Goal: Obtain resource: Obtain resource

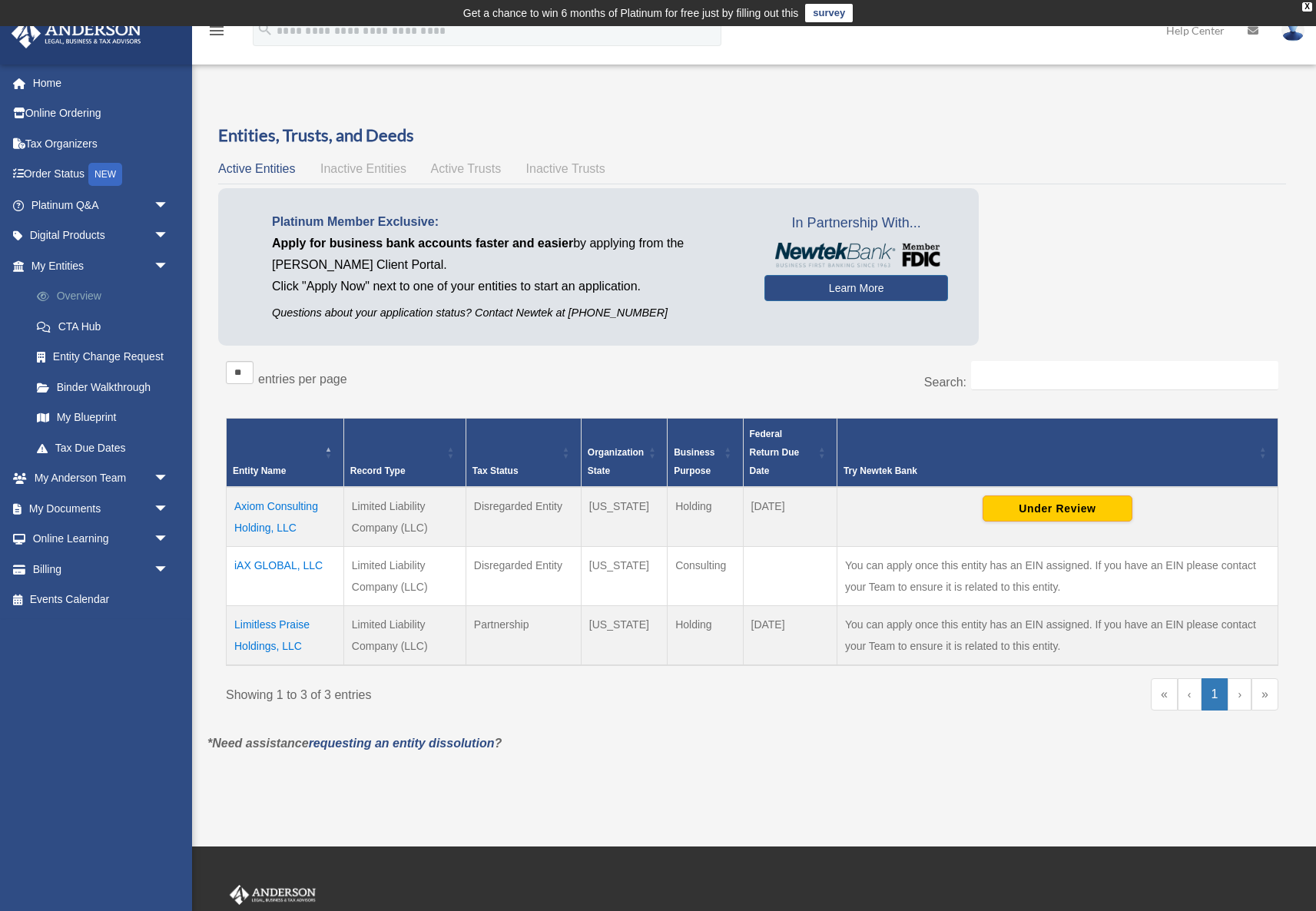
click at [80, 286] on link "Overview" at bounding box center [107, 297] width 171 height 31
click at [158, 229] on span "arrow_drop_down" at bounding box center [169, 236] width 31 height 32
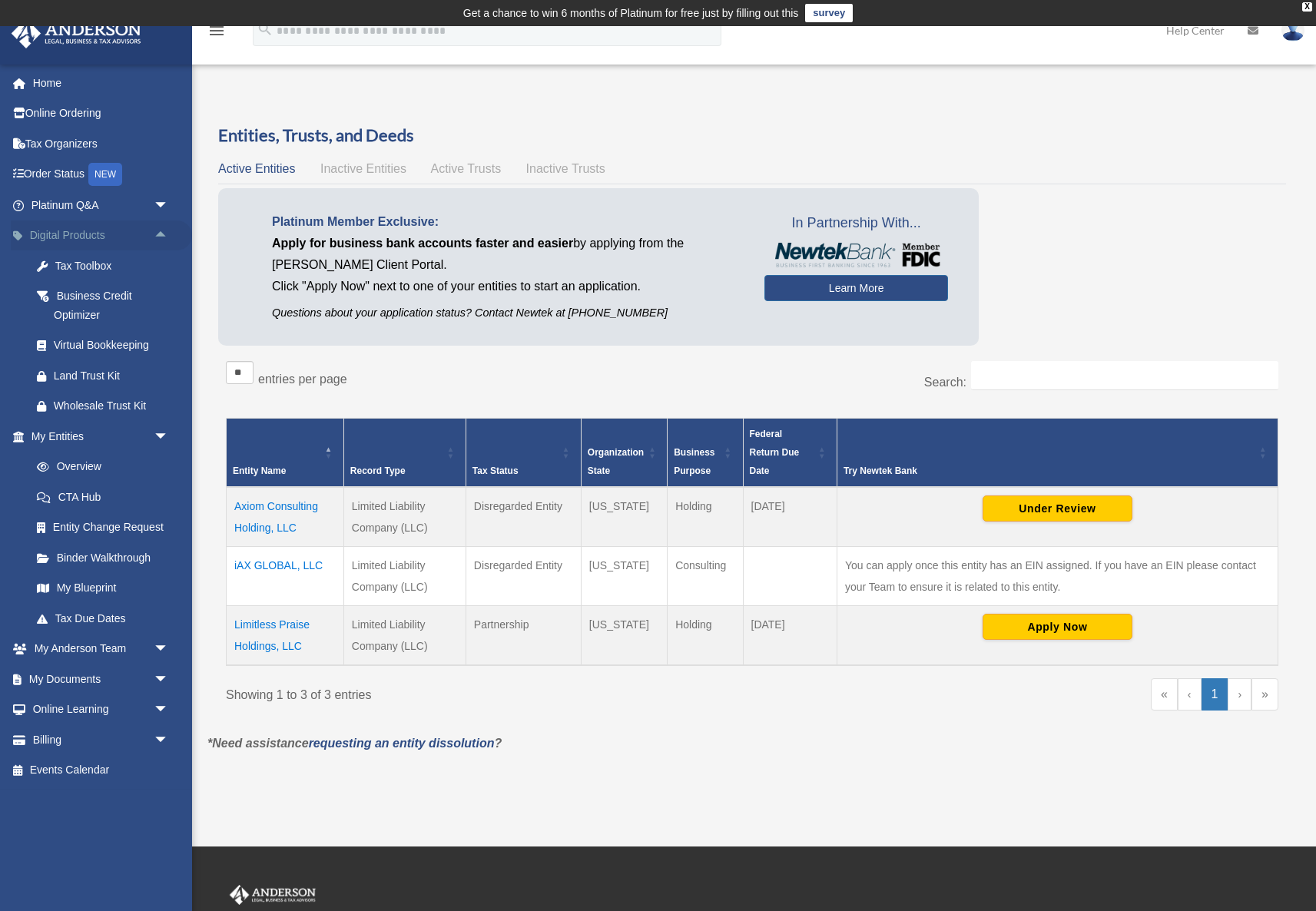
click at [168, 226] on span "arrow_drop_up" at bounding box center [169, 236] width 31 height 32
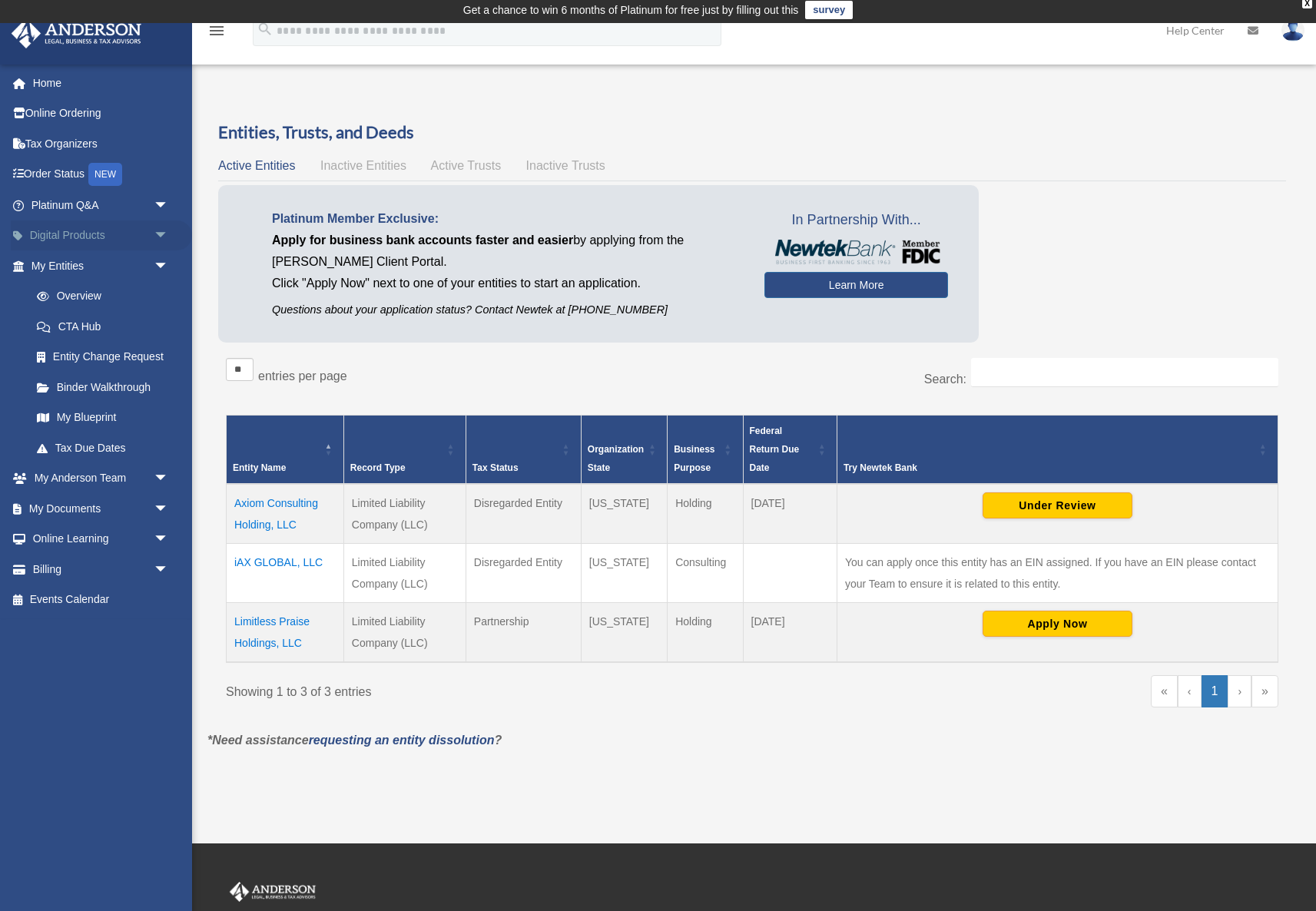
scroll to position [3, 0]
click at [168, 202] on span "arrow_drop_down" at bounding box center [169, 205] width 31 height 32
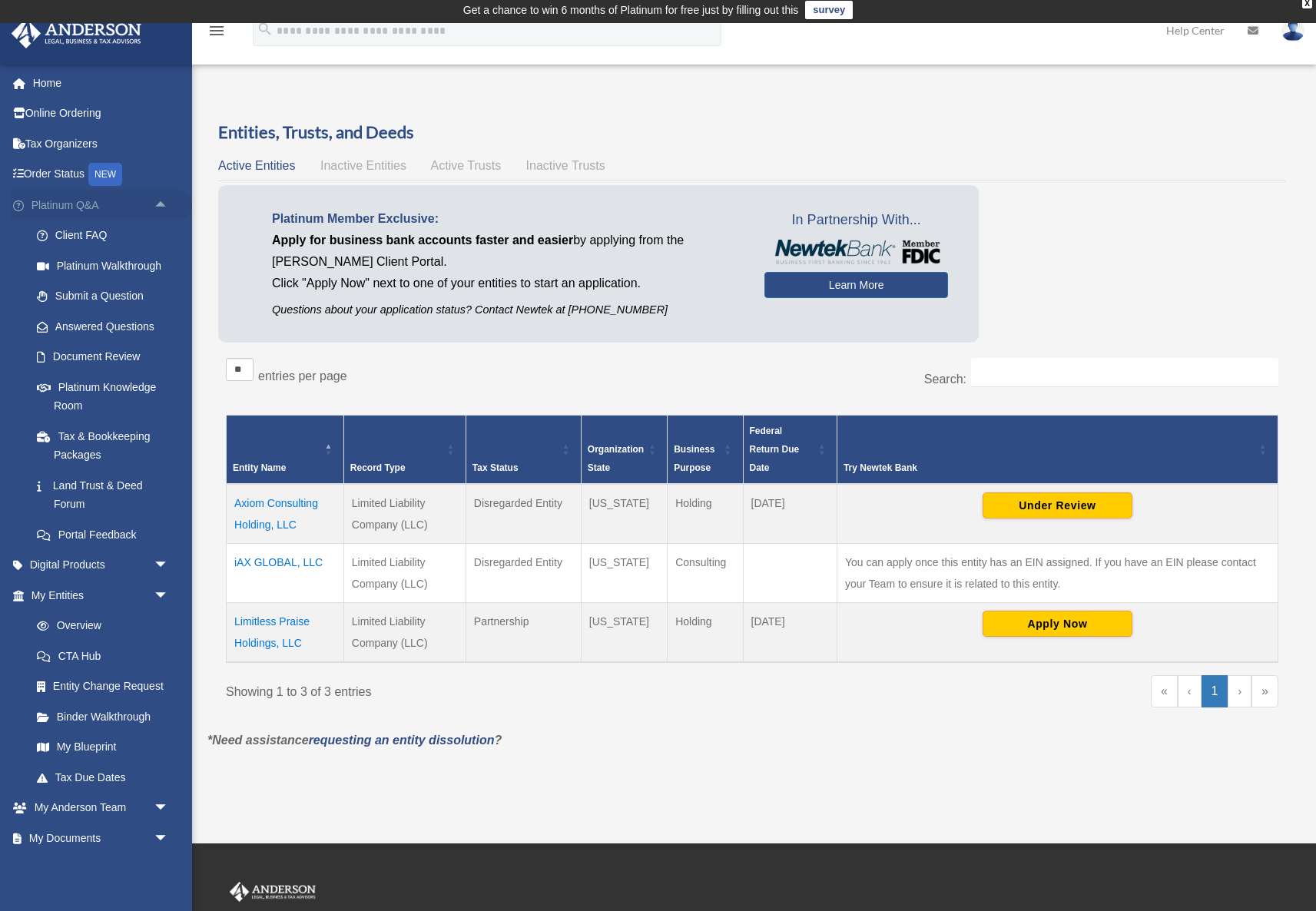
click at [168, 202] on span "arrow_drop_up" at bounding box center [169, 205] width 31 height 32
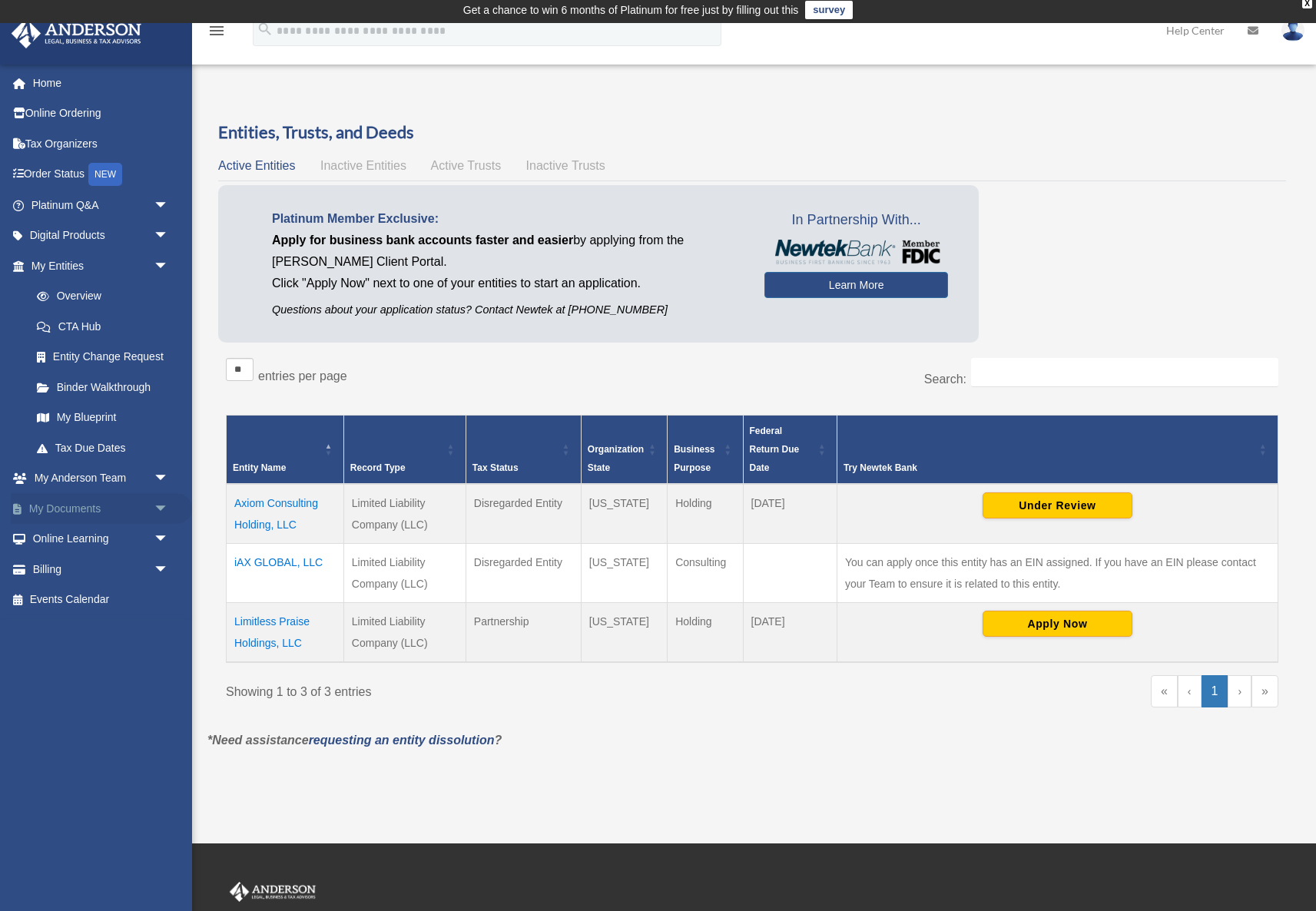
click at [164, 505] on span "arrow_drop_down" at bounding box center [169, 508] width 31 height 32
click at [86, 539] on link "Box" at bounding box center [107, 539] width 171 height 31
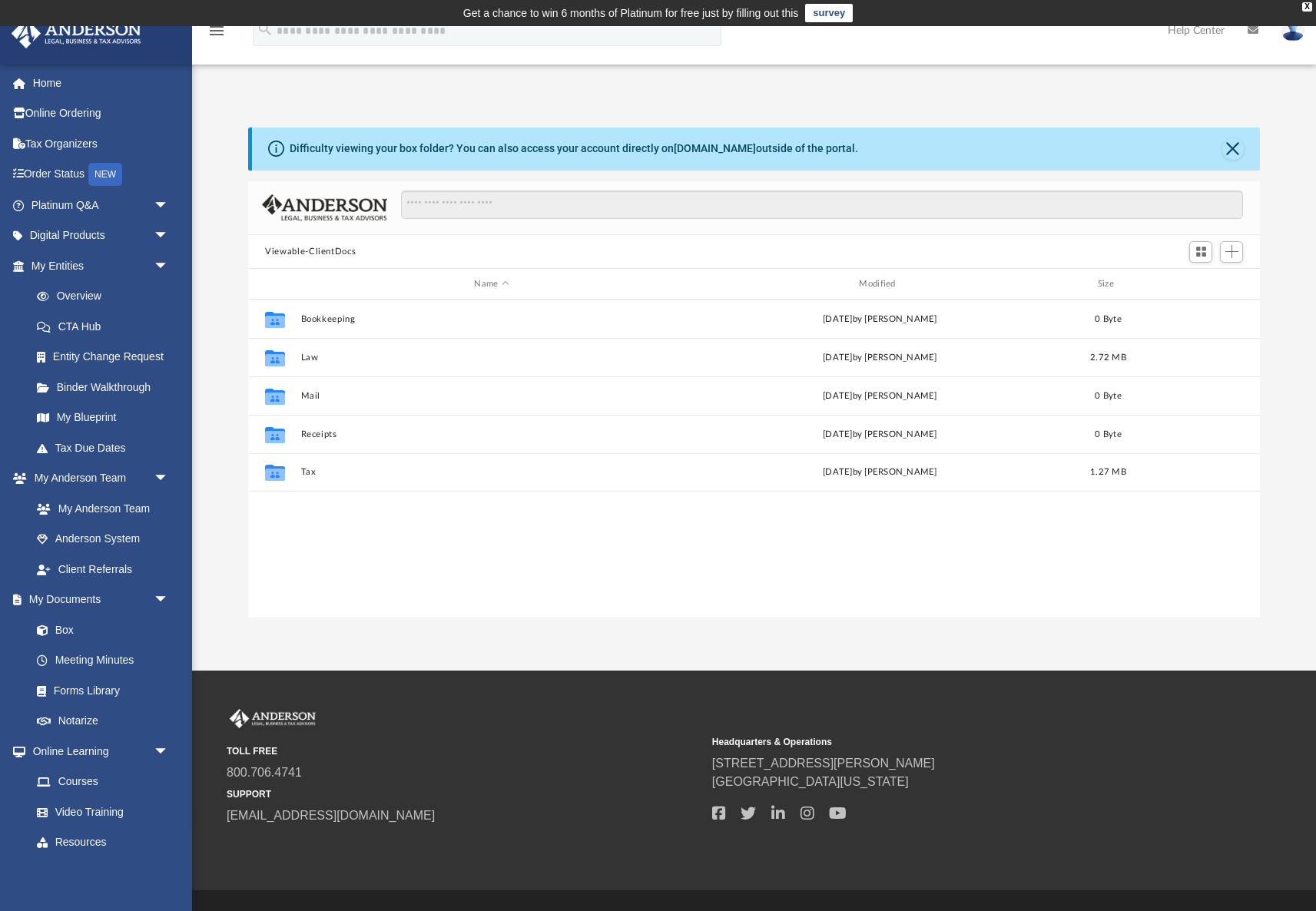
scroll to position [350, 1011]
click at [332, 253] on button "Viewable-ClientDocs" at bounding box center [310, 252] width 91 height 14
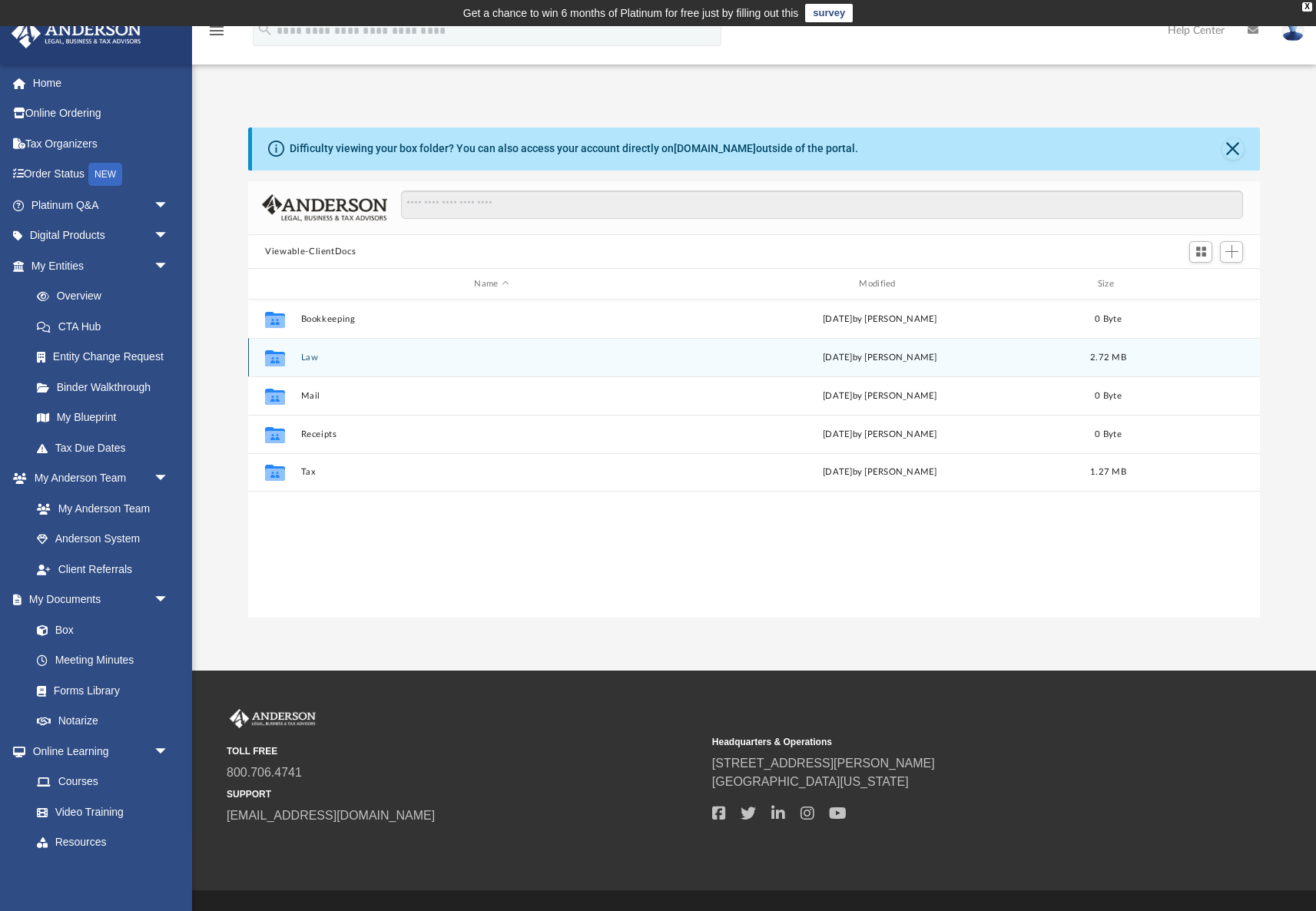
click at [408, 352] on div "Collaborated Folder Law [DATE] by [PERSON_NAME] 2.72 MB" at bounding box center [754, 357] width 1012 height 38
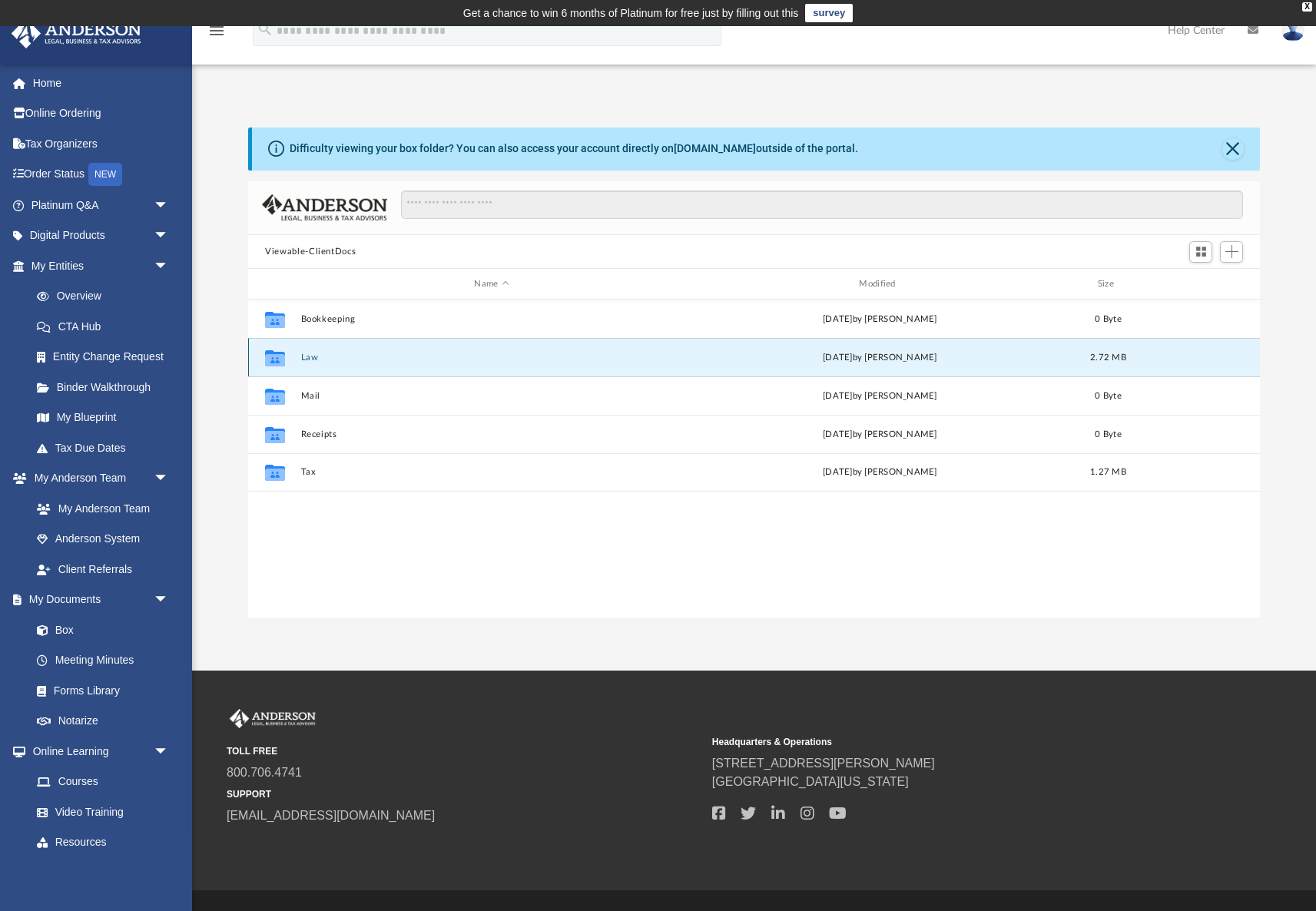
click at [308, 354] on button "Law" at bounding box center [491, 358] width 382 height 10
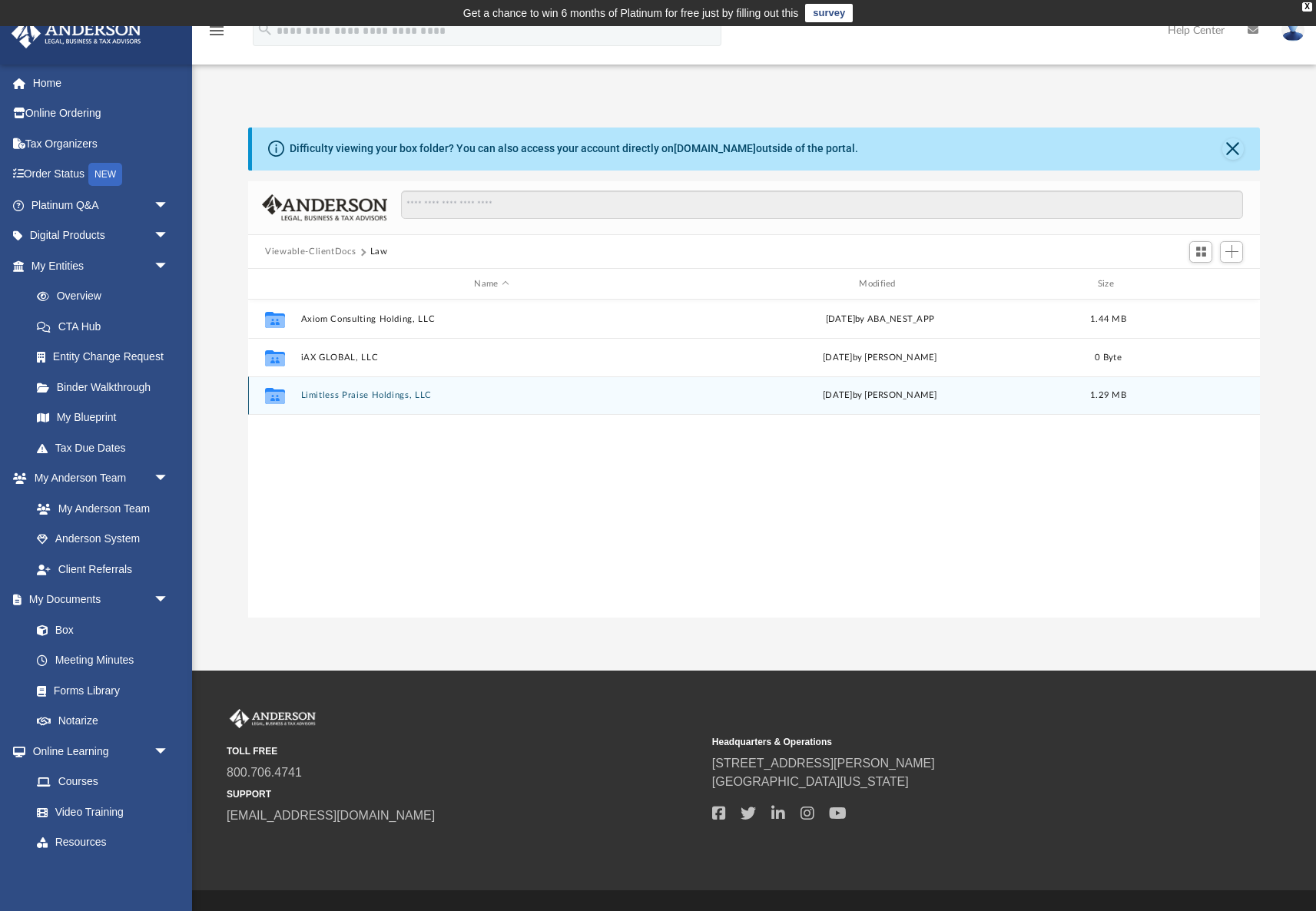
click at [349, 397] on button "Limitless Praise Holdings, LLC" at bounding box center [491, 396] width 382 height 10
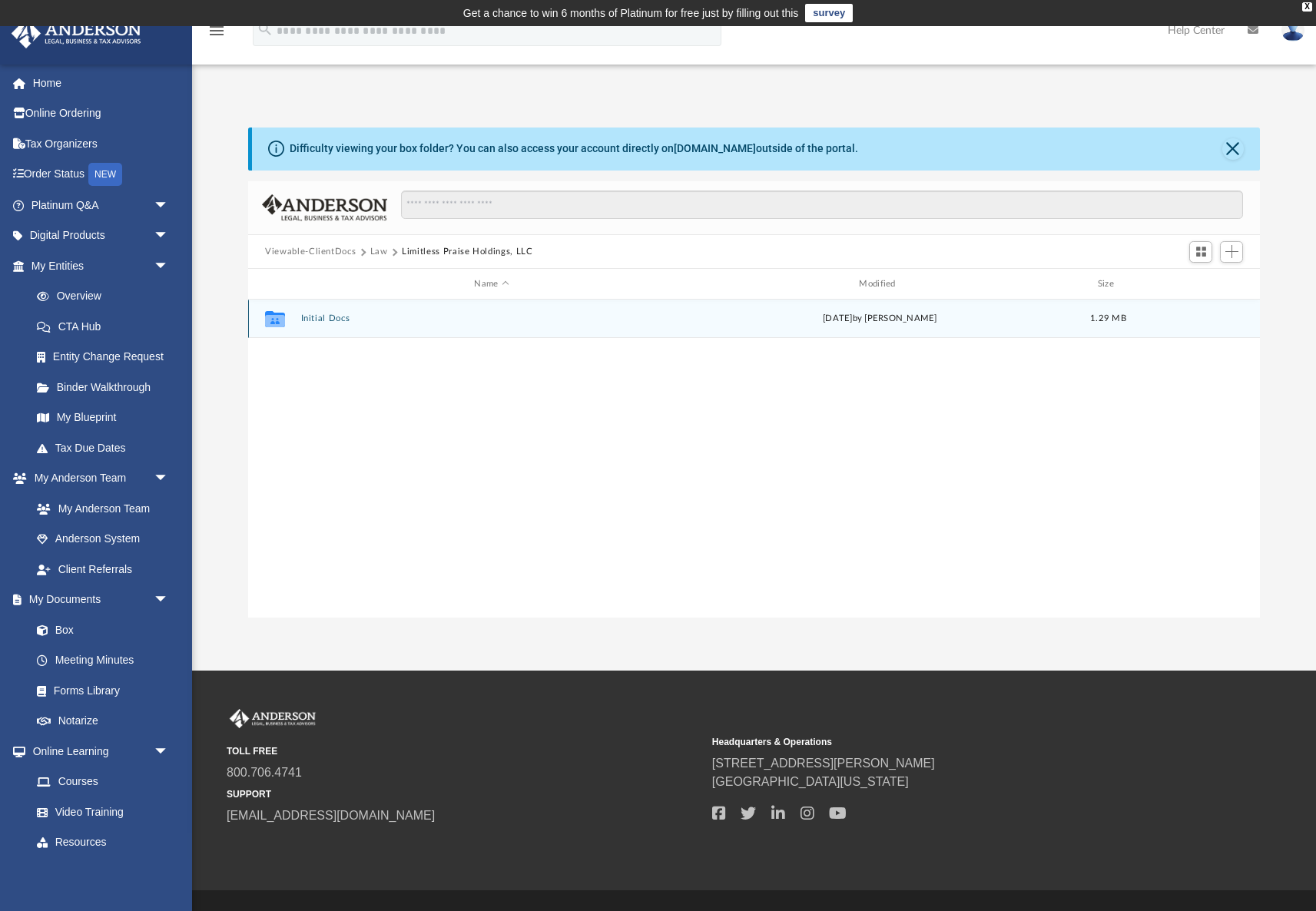
click at [337, 325] on div "Collaborated Folder Initial Docs [DATE] by [PERSON_NAME] 1.29 MB" at bounding box center [754, 319] width 1012 height 38
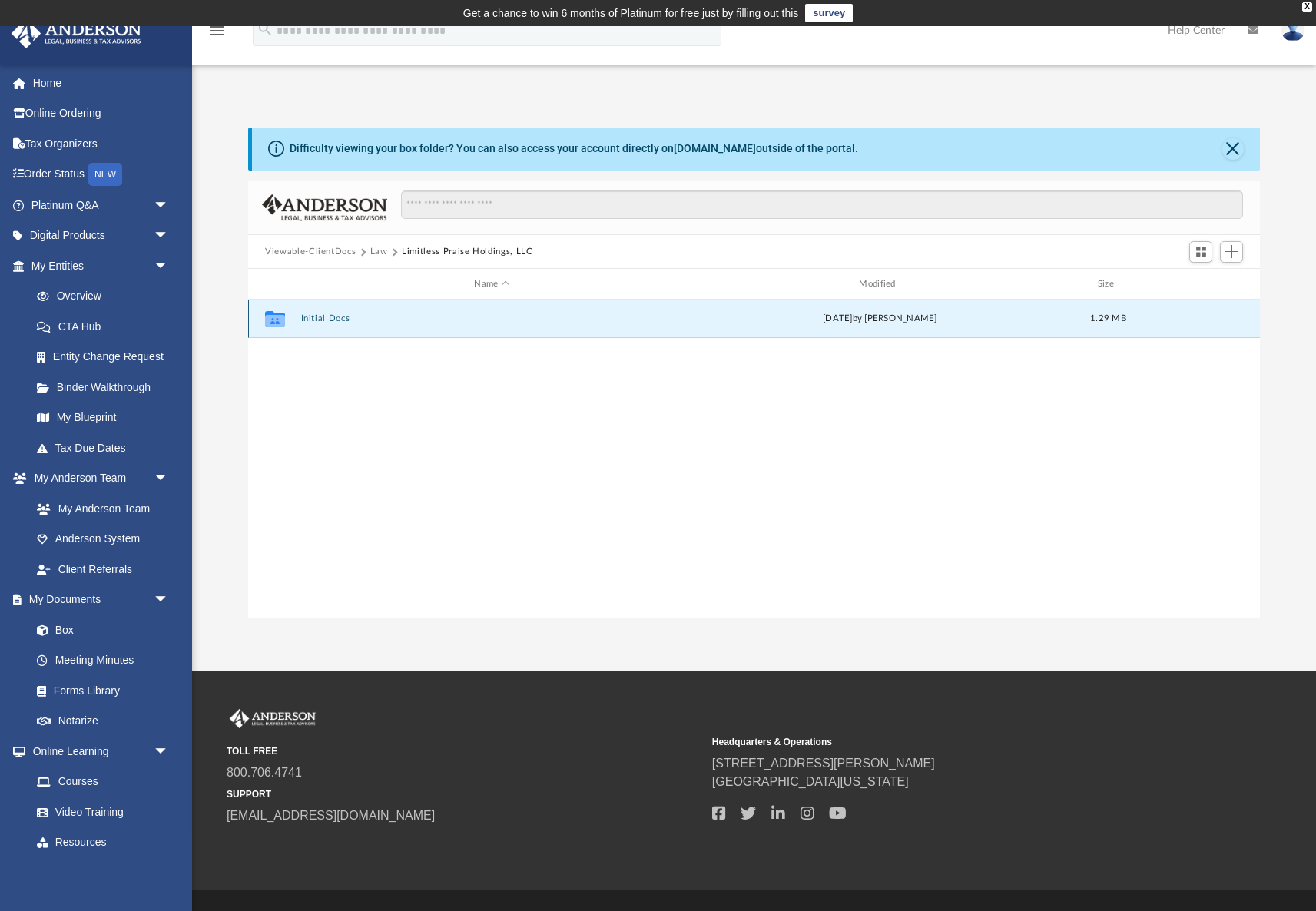
click at [338, 316] on button "Initial Docs" at bounding box center [491, 319] width 382 height 10
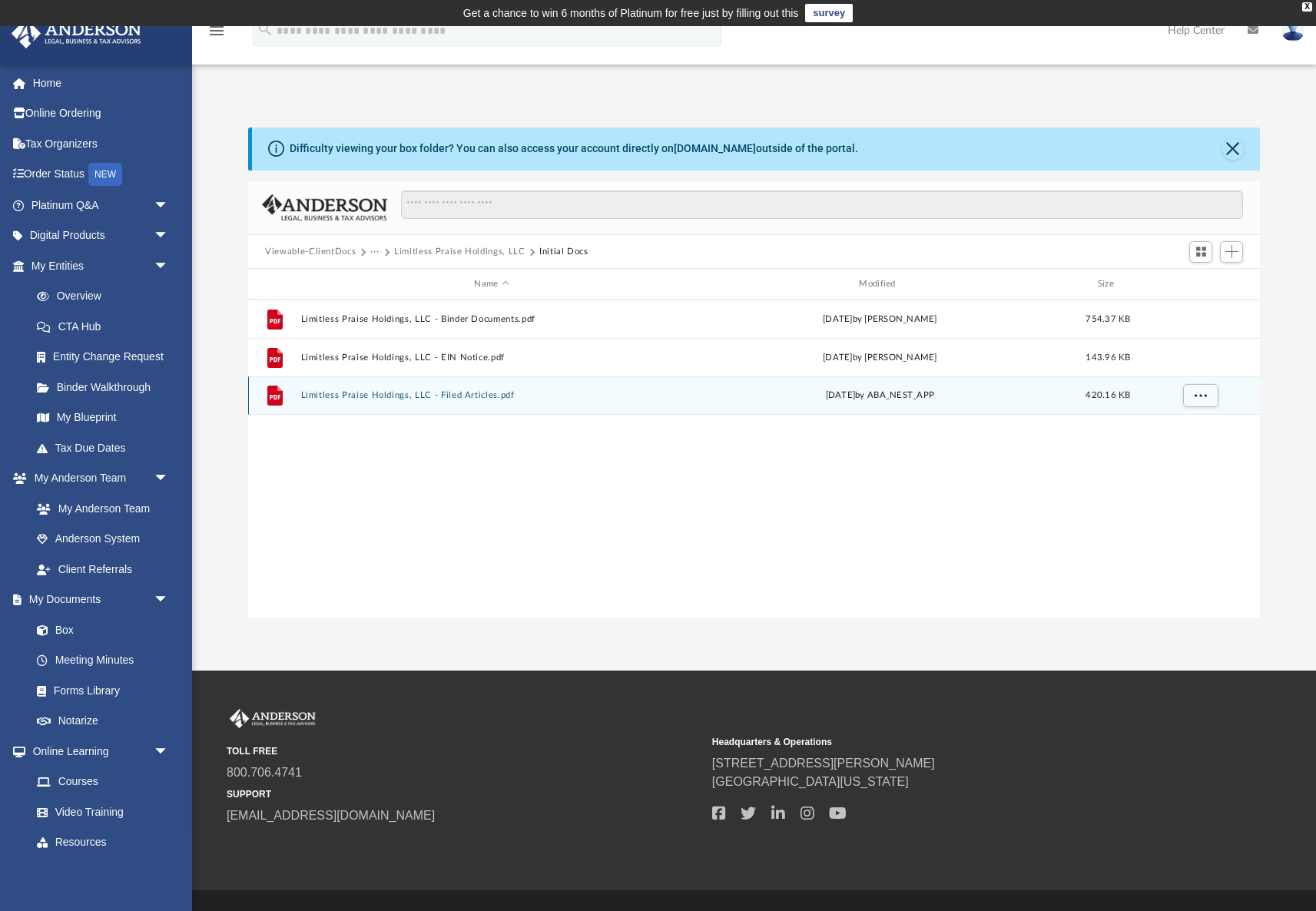
click at [430, 394] on button "Limitless Praise Holdings, LLC - Filed Articles.pdf" at bounding box center [491, 396] width 382 height 10
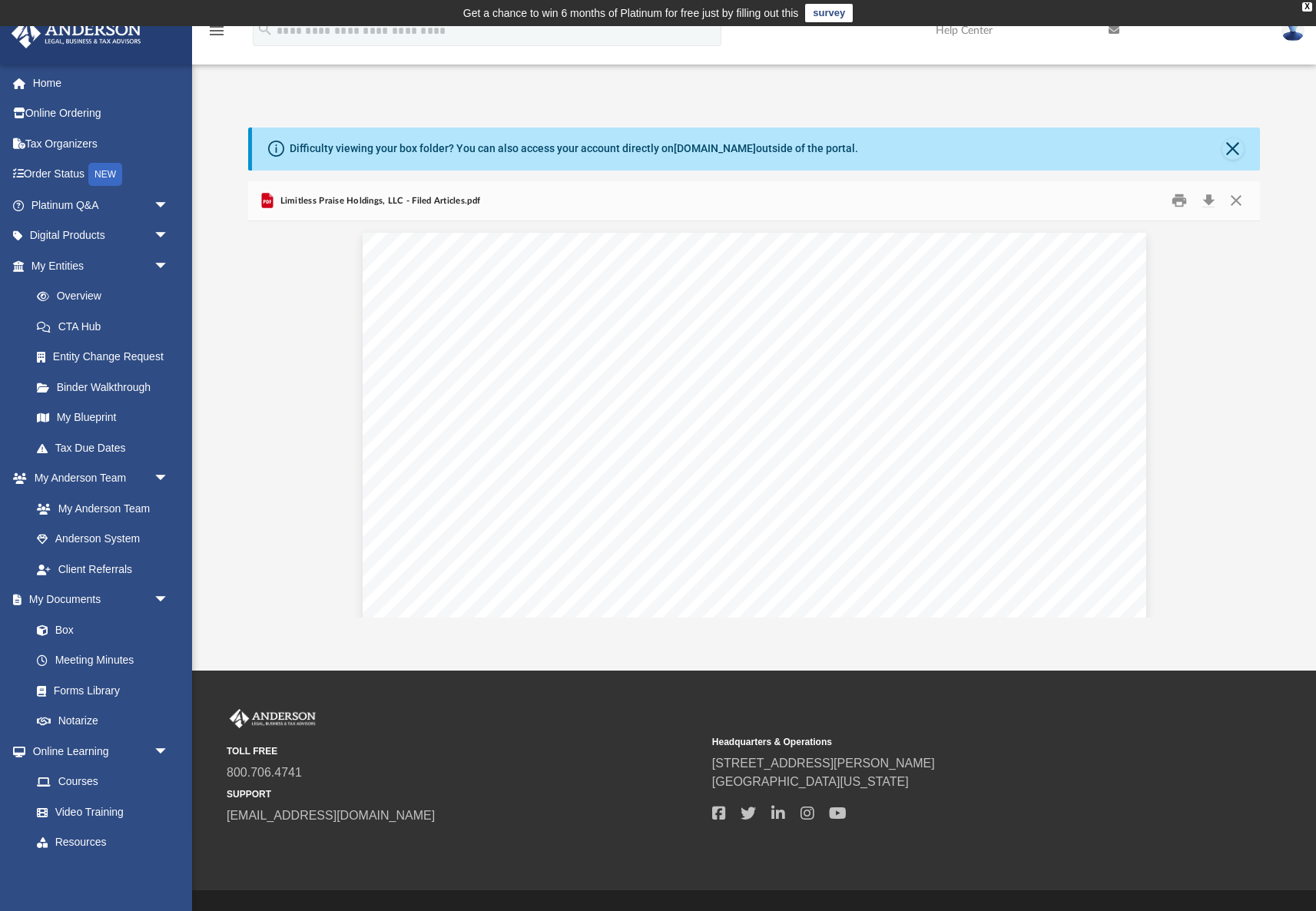
scroll to position [0, 0]
click at [1237, 146] on button "Close" at bounding box center [1232, 149] width 21 height 21
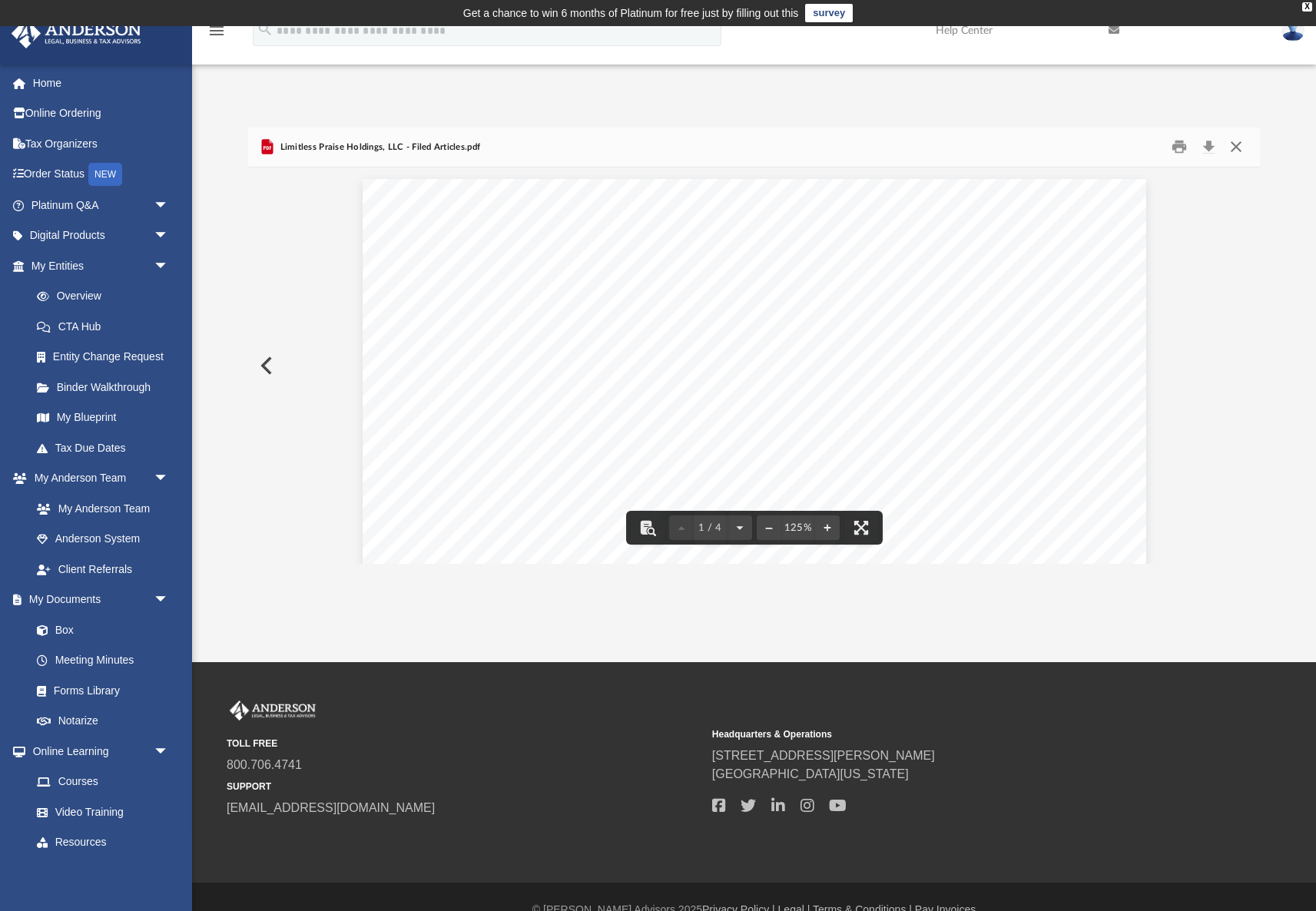
click at [1238, 141] on button "Close" at bounding box center [1236, 147] width 27 height 24
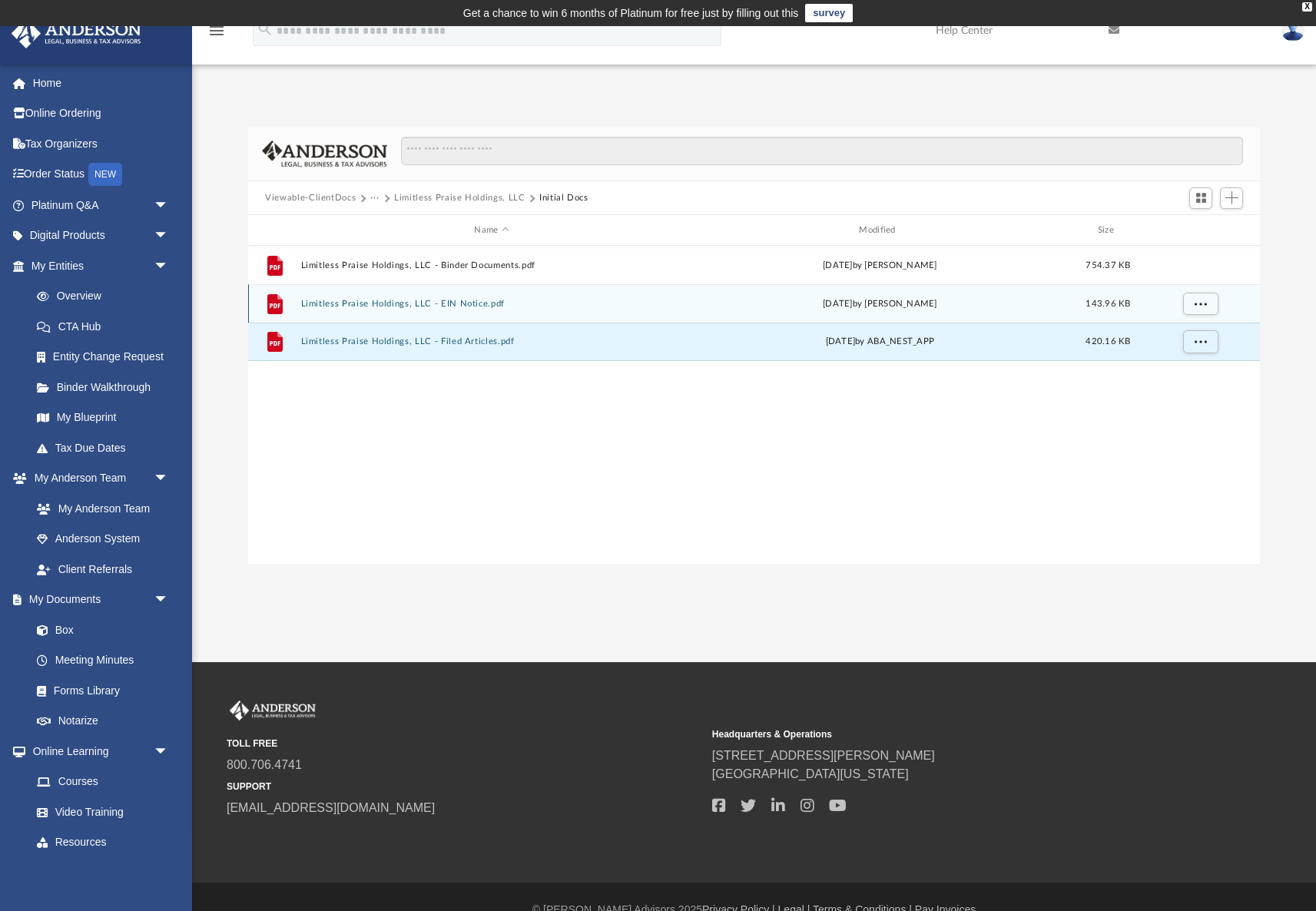
click at [398, 301] on button "Limitless Praise Holdings, LLC - EIN Notice.pdf" at bounding box center [491, 304] width 382 height 10
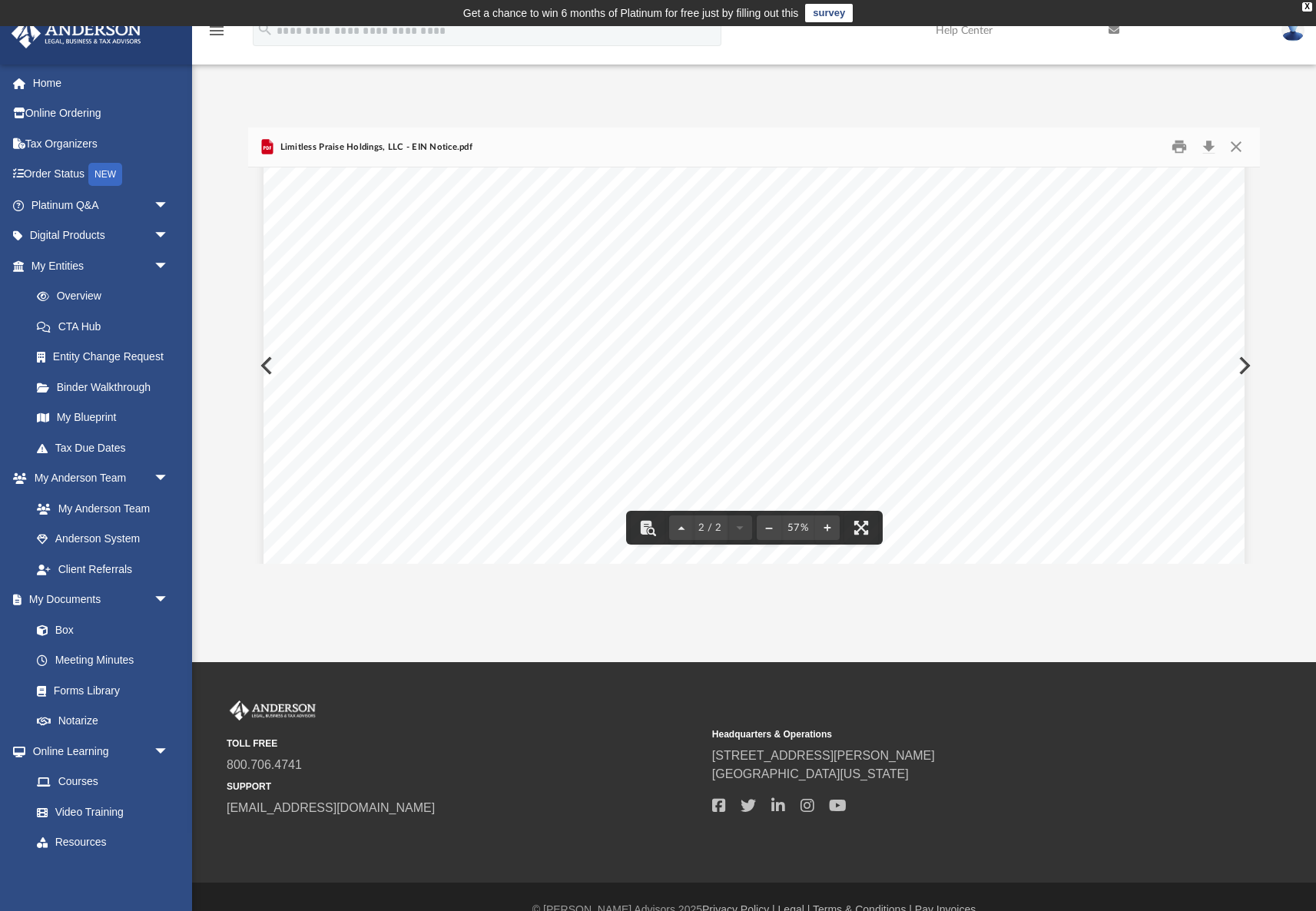
scroll to position [1988, 0]
click at [1240, 150] on button "Close" at bounding box center [1236, 147] width 27 height 24
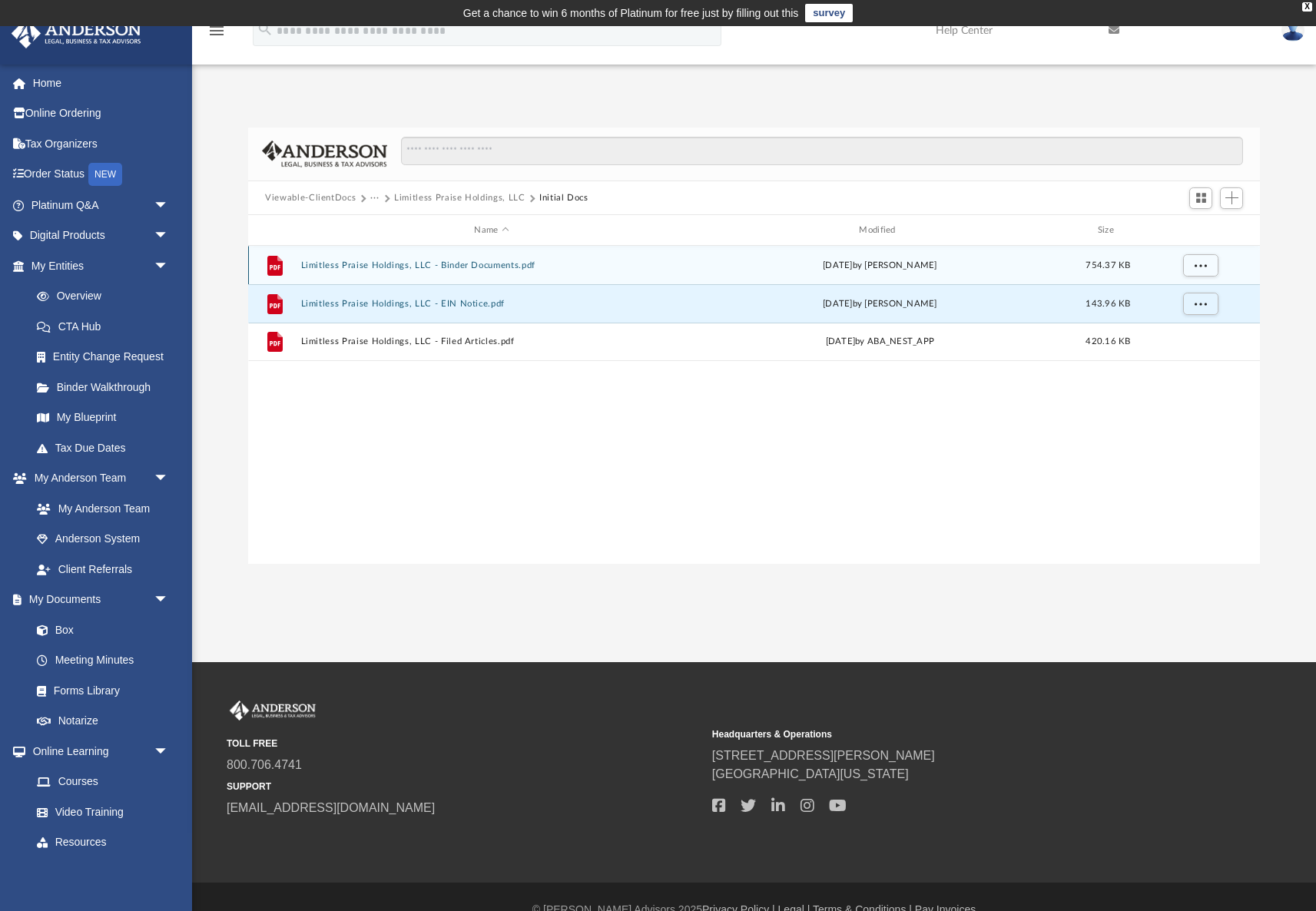
click at [455, 260] on div "File Limitless Praise Holdings, LLC - Binder Documents.pdf [DATE] by [PERSON_NA…" at bounding box center [754, 265] width 1012 height 38
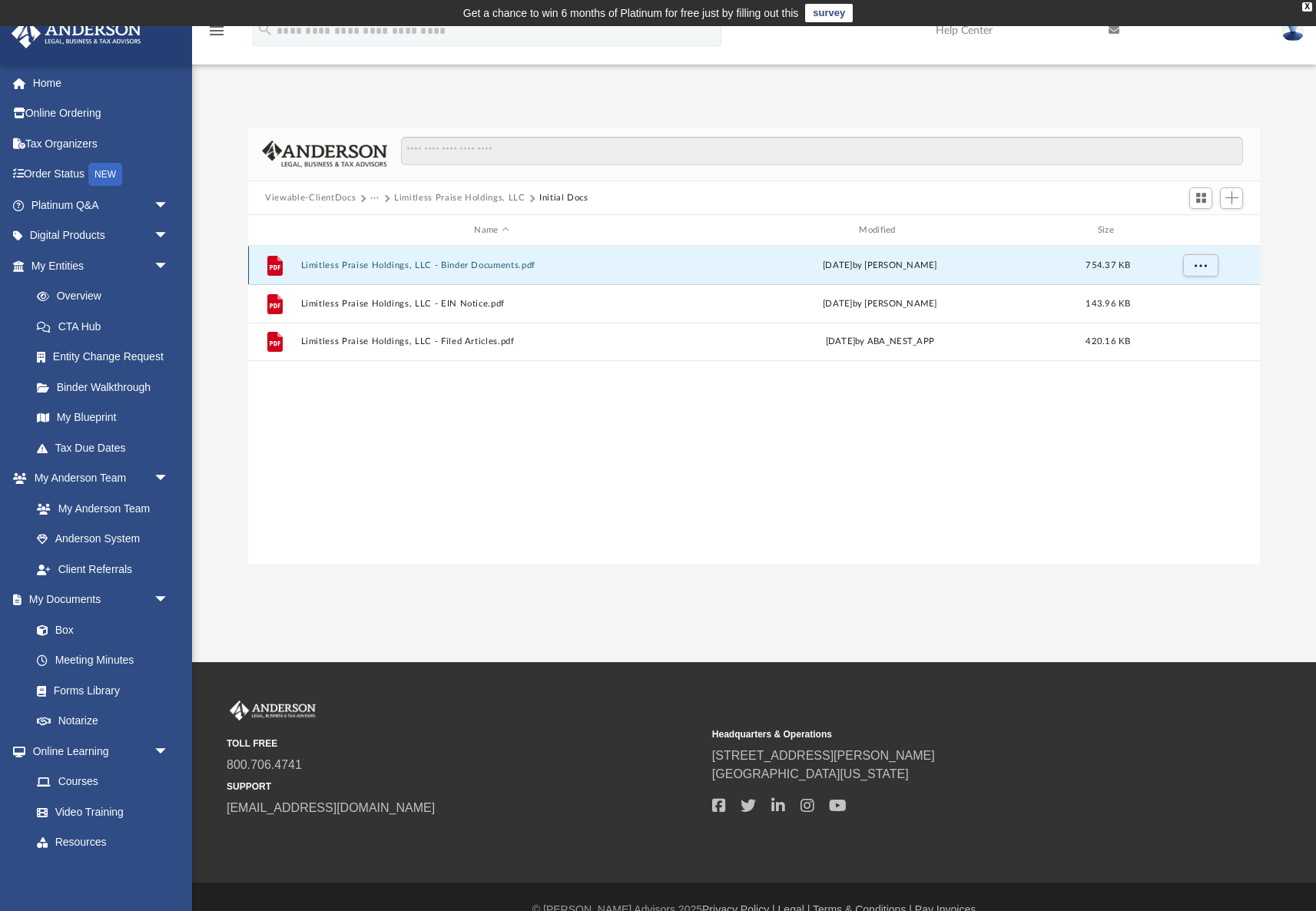
click at [455, 267] on button "Limitless Praise Holdings, LLC - Binder Documents.pdf" at bounding box center [491, 266] width 382 height 10
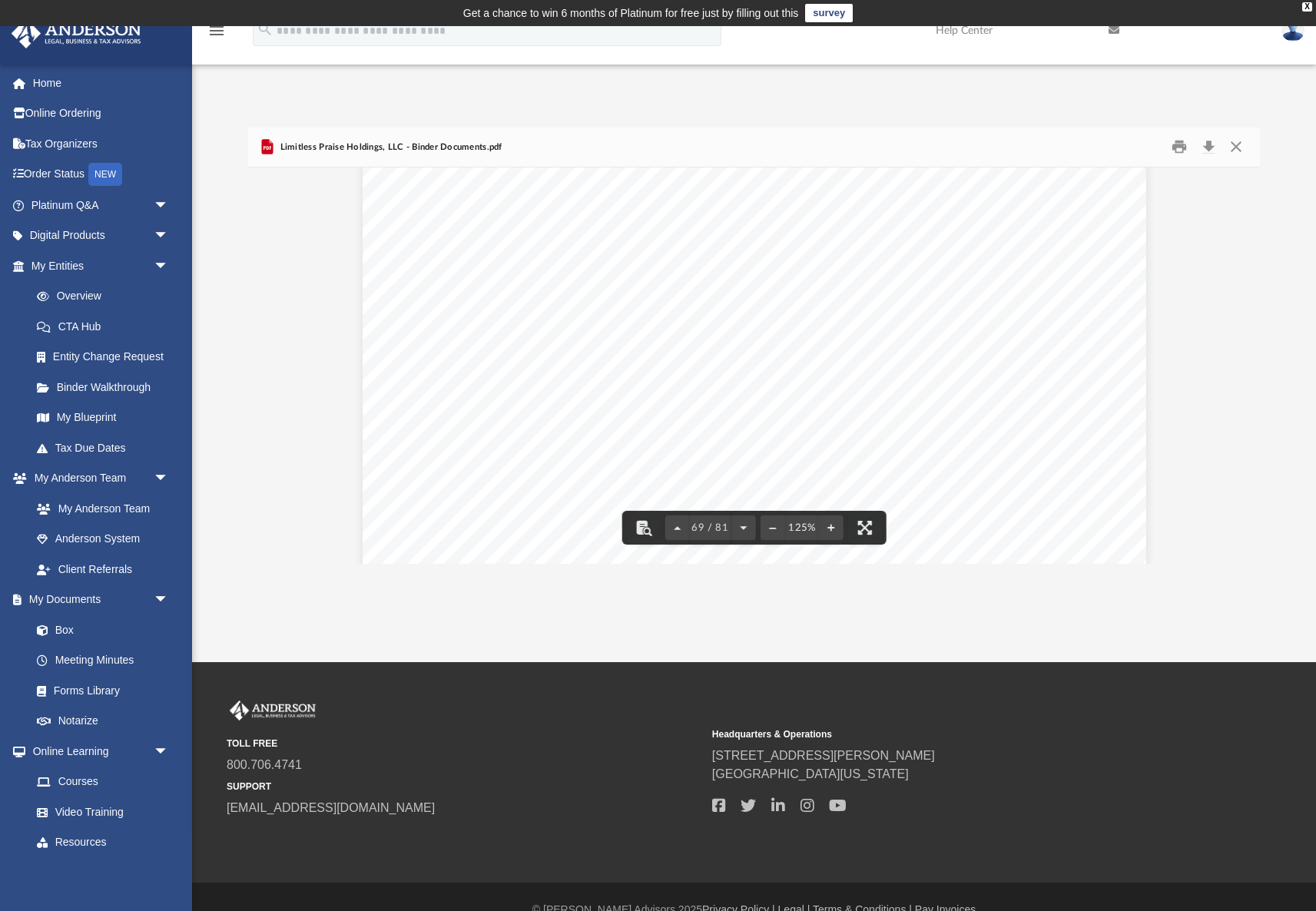
scroll to position [70667, 0]
